Goal: Transaction & Acquisition: Purchase product/service

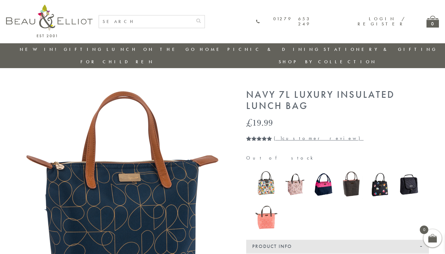
click at [0, 0] on button "Accept" at bounding box center [0, 0] width 0 height 0
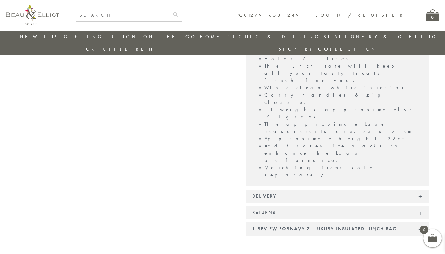
scroll to position [445, 0]
